Goal: Information Seeking & Learning: Learn about a topic

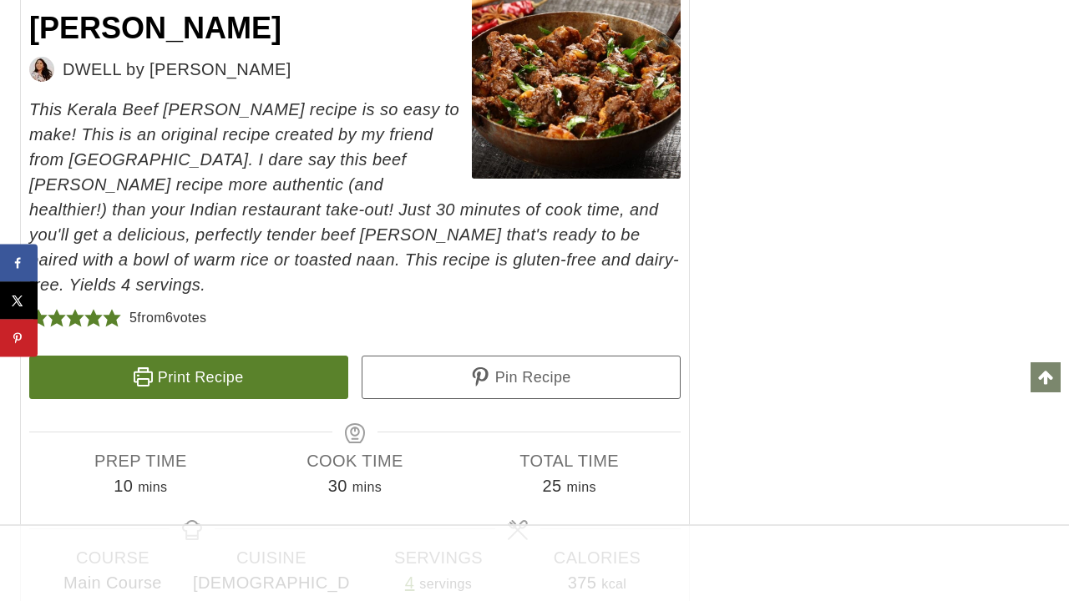
scroll to position [8616, 0]
